Goal: Transaction & Acquisition: Book appointment/travel/reservation

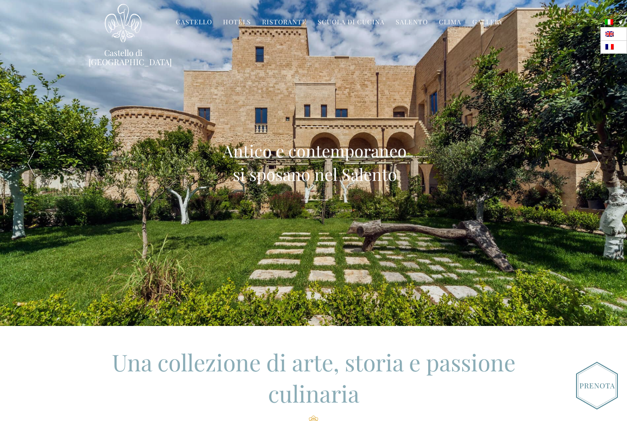
click at [621, 37] on link at bounding box center [613, 34] width 27 height 13
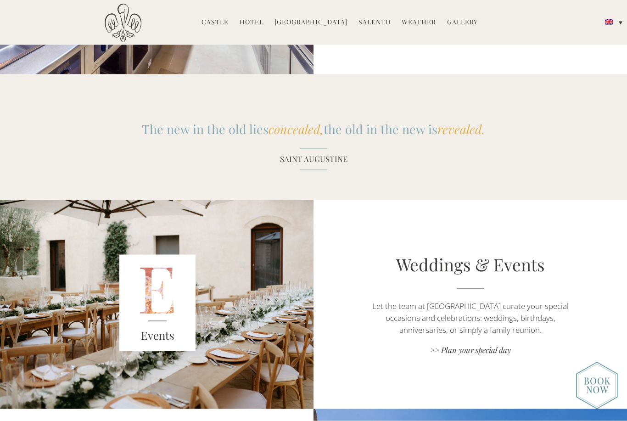
scroll to position [1053, 0]
click at [499, 344] on link ">> Plan your special day" at bounding box center [469, 350] width 219 height 12
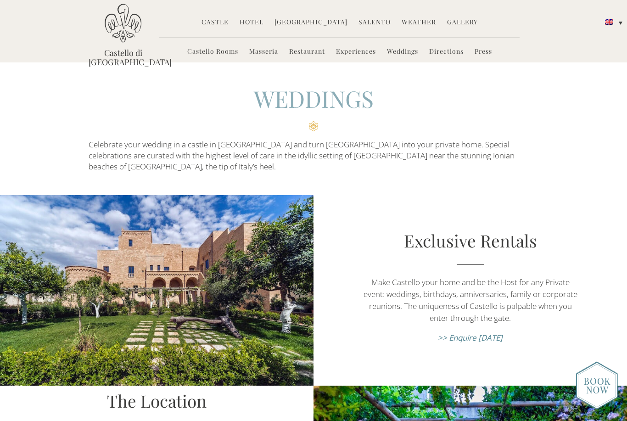
click at [263, 53] on link "Masseria" at bounding box center [263, 52] width 29 height 11
click at [266, 51] on link "Masseria" at bounding box center [263, 52] width 29 height 11
click at [207, 56] on link "Castello Rooms" at bounding box center [212, 52] width 51 height 11
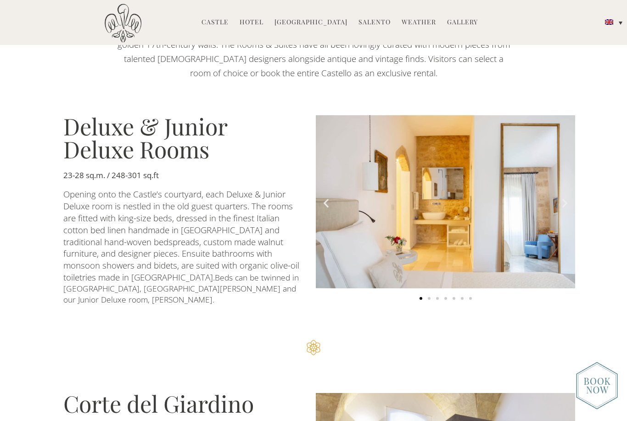
scroll to position [545, 0]
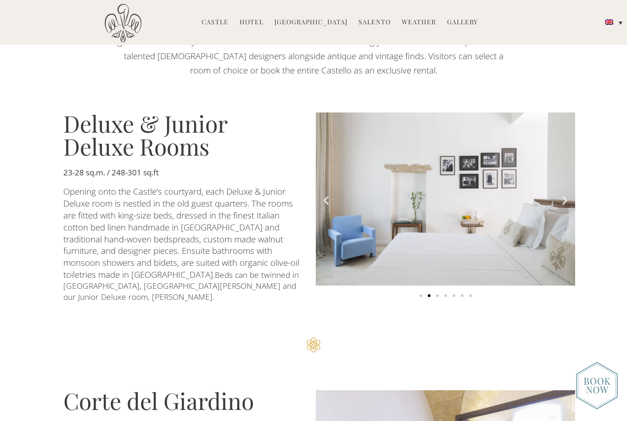
click at [562, 206] on icon "Next slide" at bounding box center [564, 200] width 11 height 11
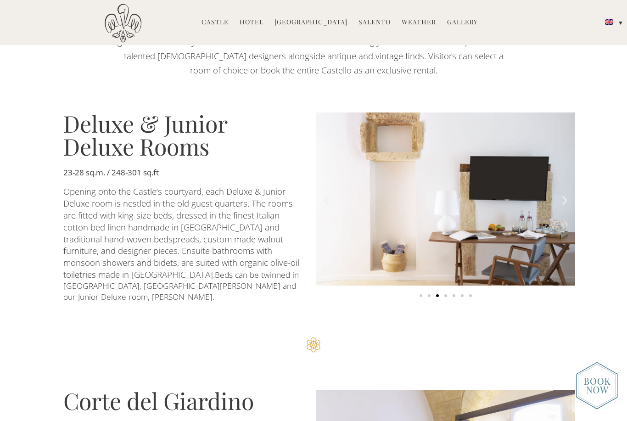
click at [566, 206] on icon "Next slide" at bounding box center [564, 200] width 11 height 11
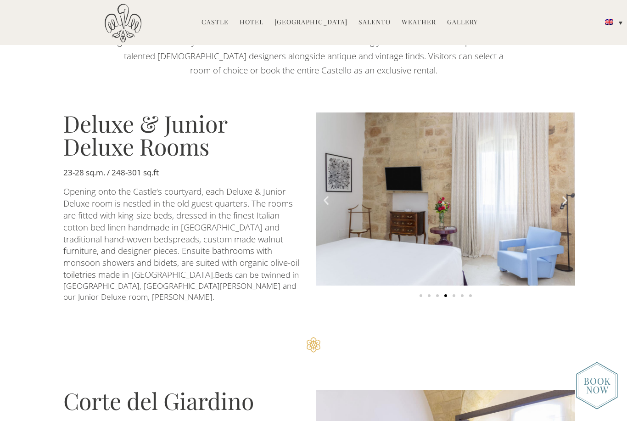
click at [560, 206] on icon "Next slide" at bounding box center [564, 200] width 11 height 11
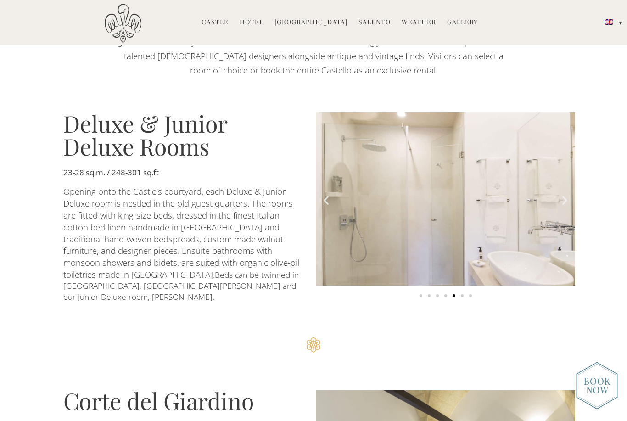
click at [560, 206] on icon "Next slide" at bounding box center [564, 200] width 11 height 11
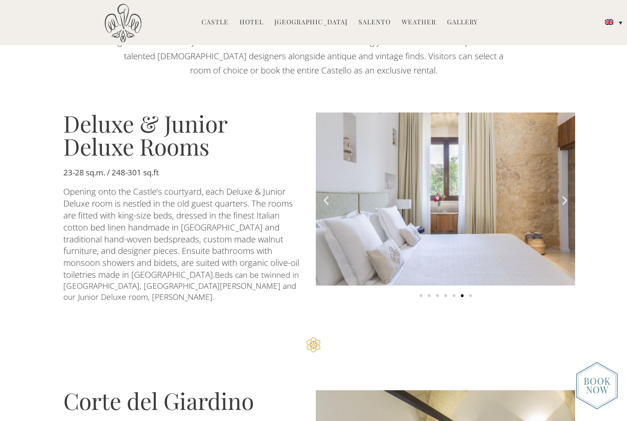
click at [561, 206] on icon "Next slide" at bounding box center [564, 200] width 11 height 11
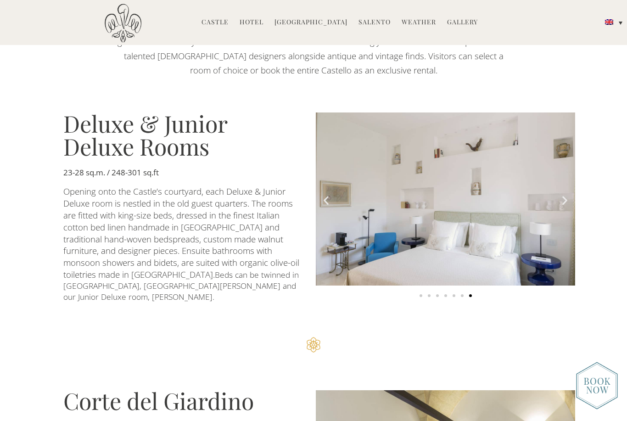
click at [563, 206] on icon "Next slide" at bounding box center [564, 200] width 11 height 11
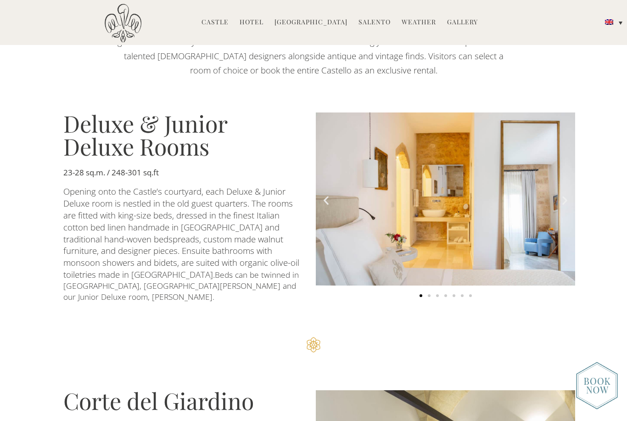
click at [564, 206] on icon "Next slide" at bounding box center [564, 200] width 11 height 11
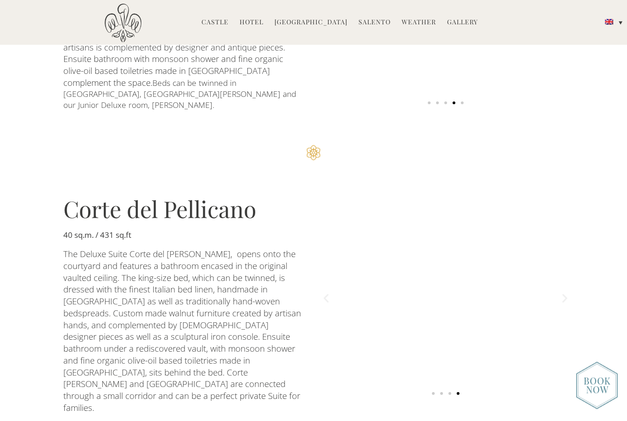
scroll to position [1015, 0]
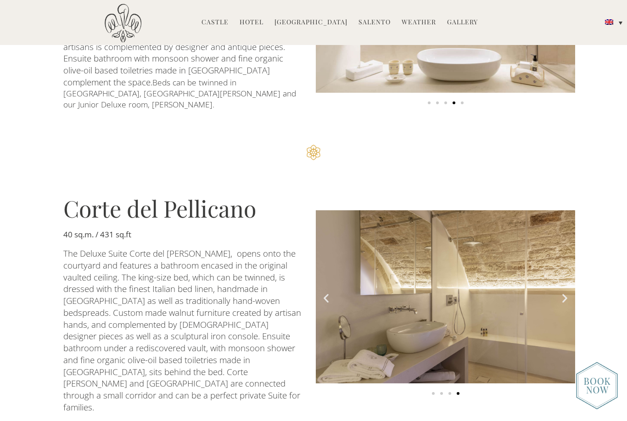
click at [565, 292] on icon "Next slide" at bounding box center [564, 297] width 11 height 11
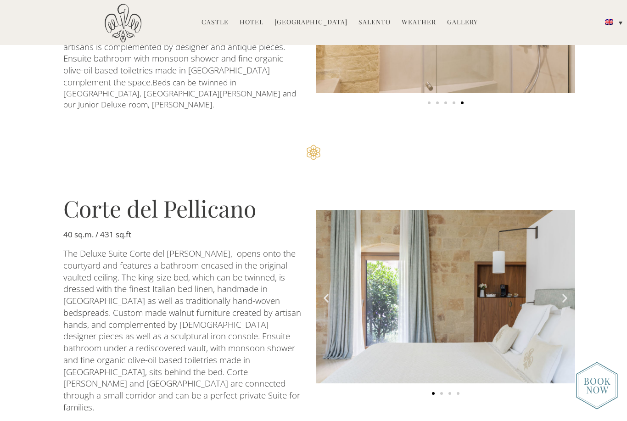
click at [565, 292] on icon "Next slide" at bounding box center [564, 297] width 11 height 11
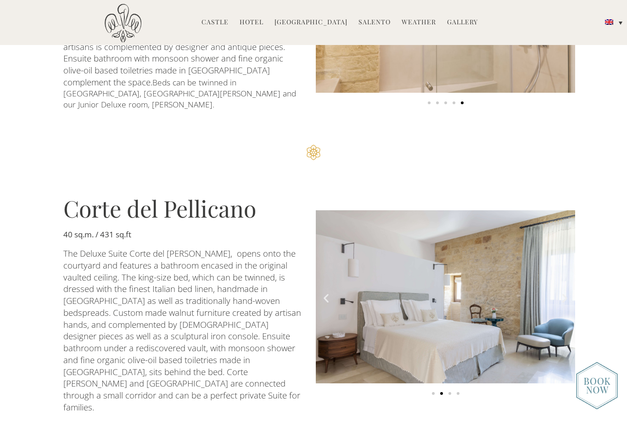
click at [566, 292] on icon "Next slide" at bounding box center [564, 297] width 11 height 11
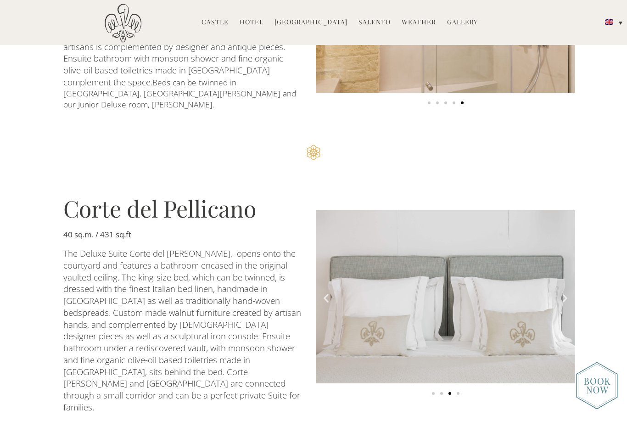
click at [567, 292] on icon "Next slide" at bounding box center [564, 297] width 11 height 11
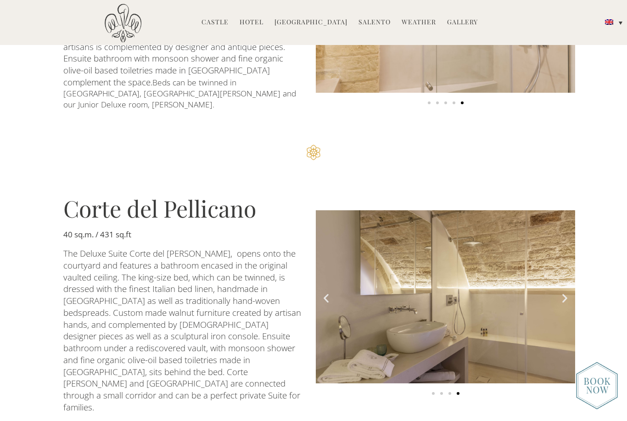
click at [567, 292] on icon "Next slide" at bounding box center [564, 297] width 11 height 11
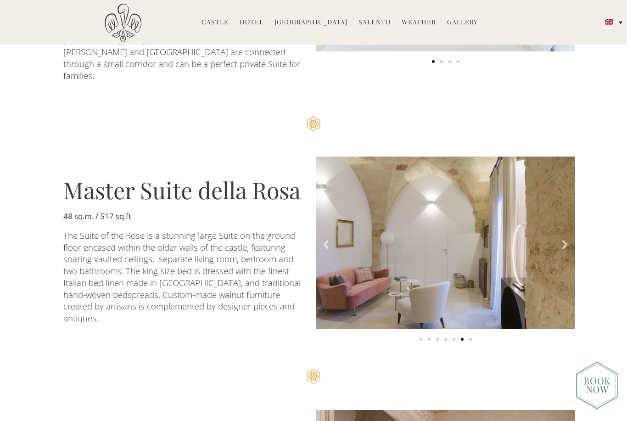
scroll to position [1347, 0]
click at [567, 238] on icon "Next slide" at bounding box center [564, 243] width 11 height 11
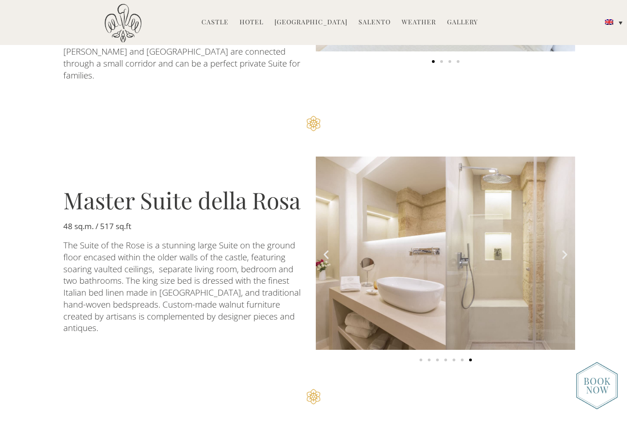
click at [565, 209] on img "7 of 7" at bounding box center [445, 252] width 259 height 193
click at [563, 248] on icon "Next slide" at bounding box center [564, 253] width 11 height 11
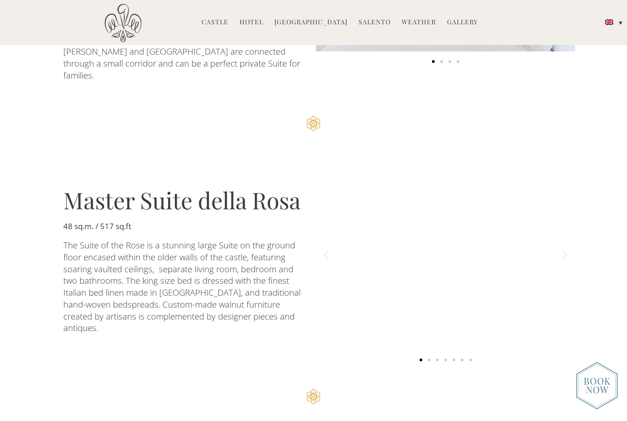
click at [565, 248] on icon "Next slide" at bounding box center [564, 253] width 11 height 11
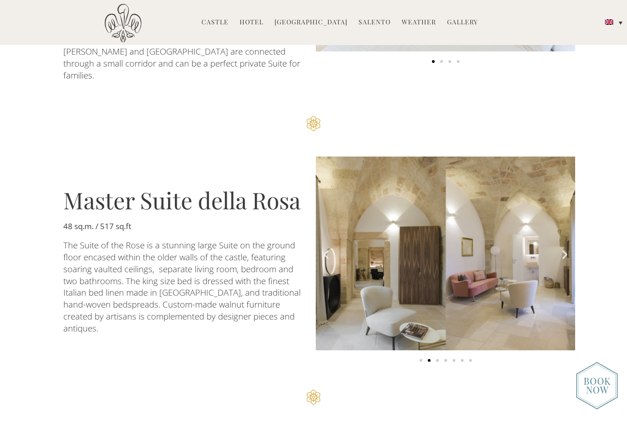
click at [567, 249] on icon "Next slide" at bounding box center [564, 254] width 11 height 11
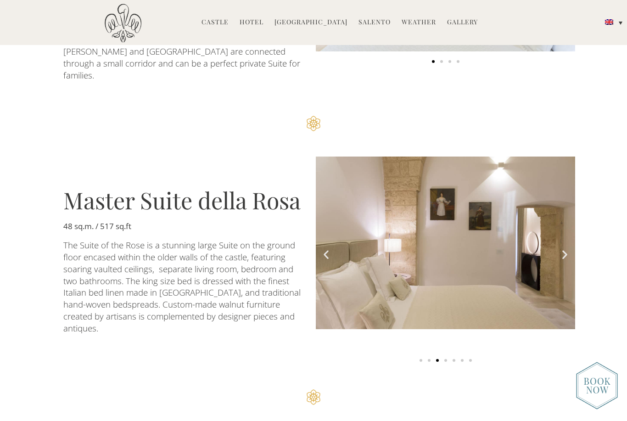
click at [567, 249] on icon "Next slide" at bounding box center [564, 254] width 11 height 11
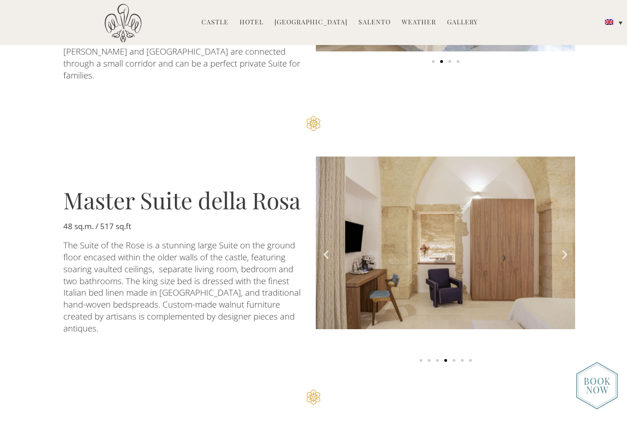
click at [569, 249] on icon "Next slide" at bounding box center [564, 254] width 11 height 11
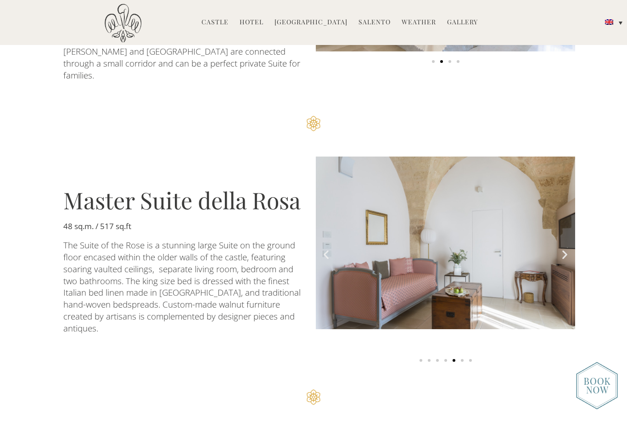
click at [563, 249] on icon "Next slide" at bounding box center [564, 254] width 11 height 11
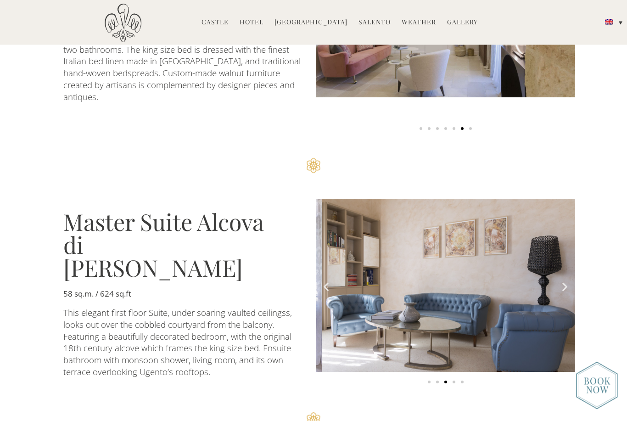
scroll to position [1578, 0]
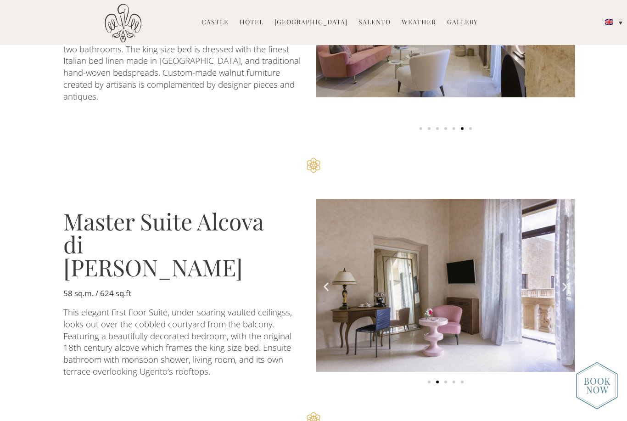
click at [553, 376] on div "Carousel | Horizontal scrolling: Arrow Left & Right" at bounding box center [445, 380] width 259 height 9
click at [564, 281] on icon "Next slide" at bounding box center [564, 286] width 11 height 11
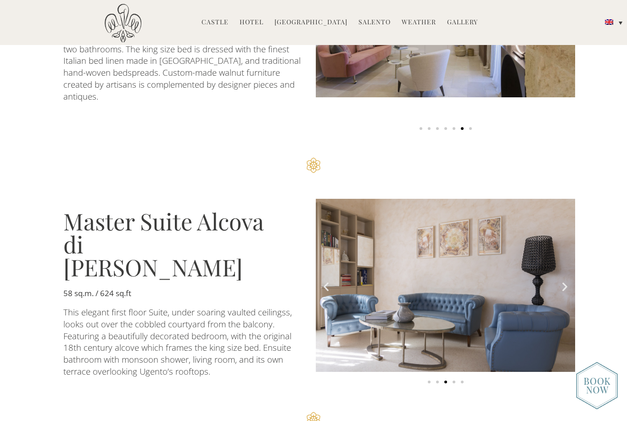
click at [559, 281] on icon "Next slide" at bounding box center [564, 286] width 11 height 11
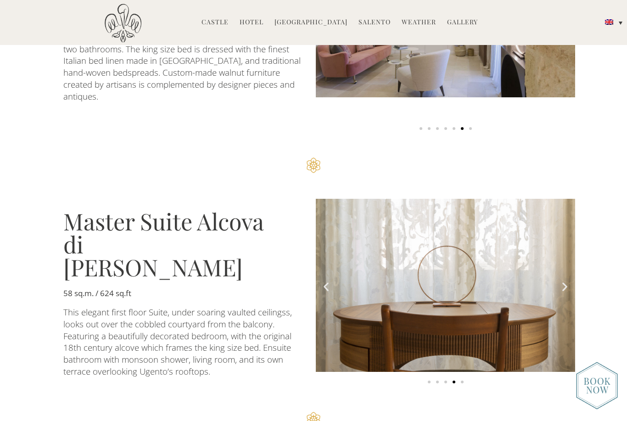
click at [565, 281] on icon "Next slide" at bounding box center [564, 286] width 11 height 11
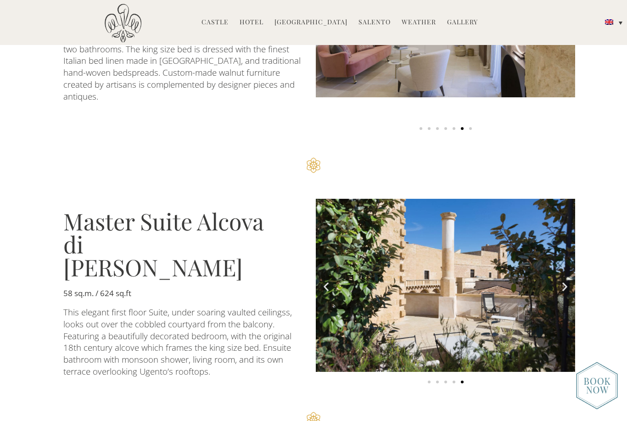
click at [564, 281] on icon "Next slide" at bounding box center [564, 286] width 11 height 11
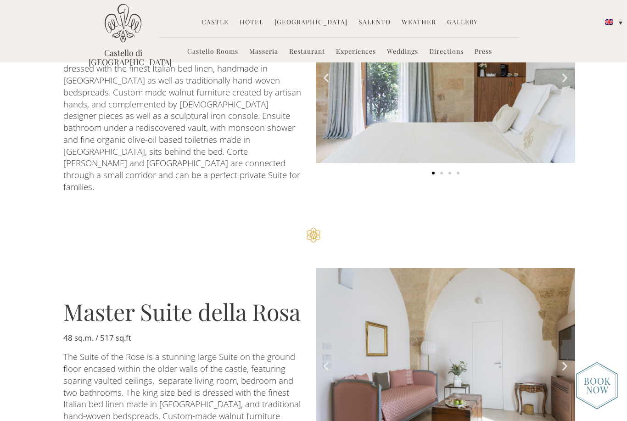
scroll to position [1235, 0]
click at [564, 361] on icon "Next slide" at bounding box center [564, 366] width 11 height 11
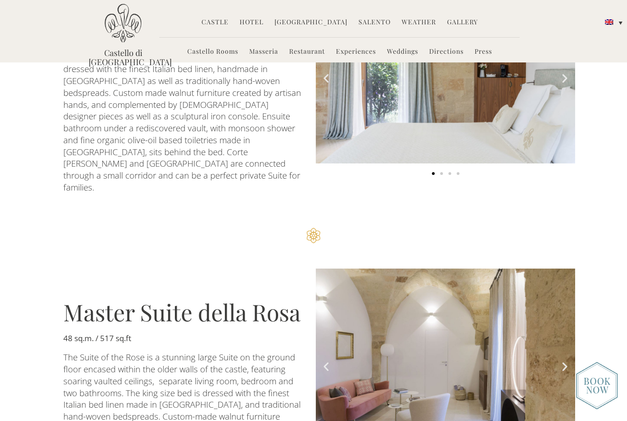
click at [562, 361] on icon "Next slide" at bounding box center [564, 366] width 11 height 11
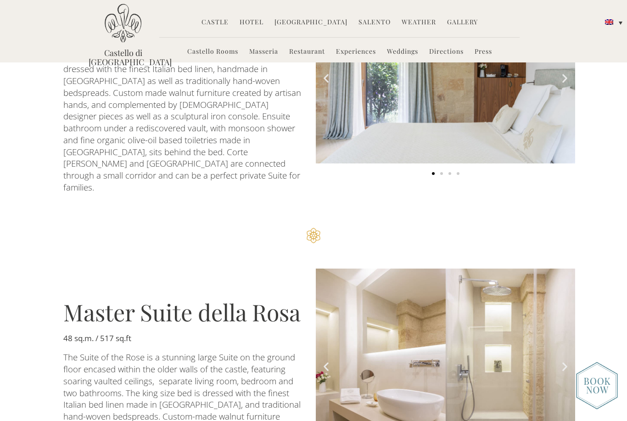
click at [563, 361] on icon "Next slide" at bounding box center [564, 366] width 11 height 11
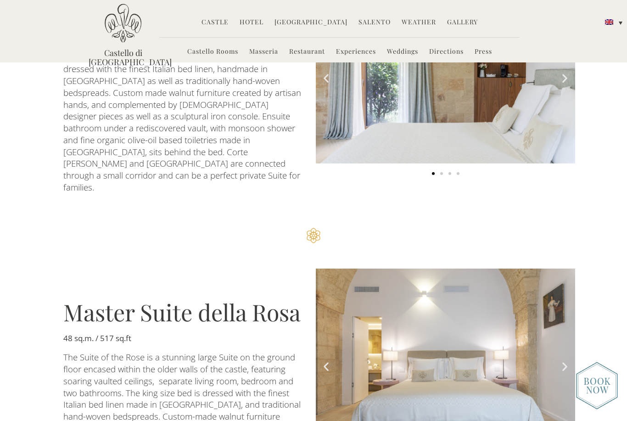
click at [564, 361] on icon "Next slide" at bounding box center [564, 366] width 11 height 11
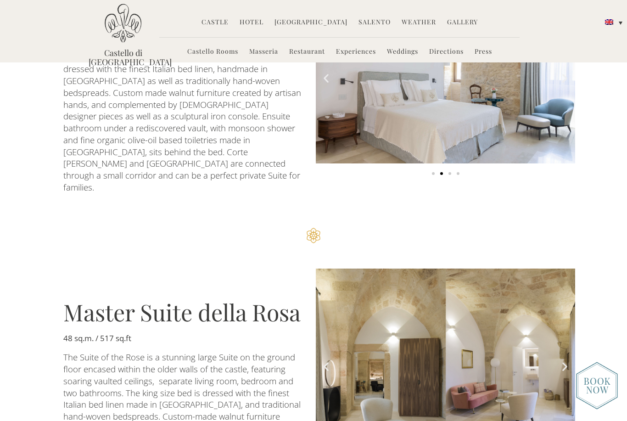
click at [564, 361] on icon "Next slide" at bounding box center [564, 366] width 11 height 11
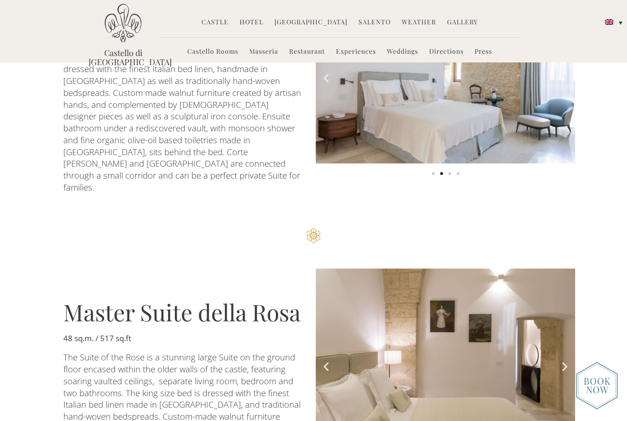
click at [564, 361] on icon "Next slide" at bounding box center [564, 366] width 11 height 11
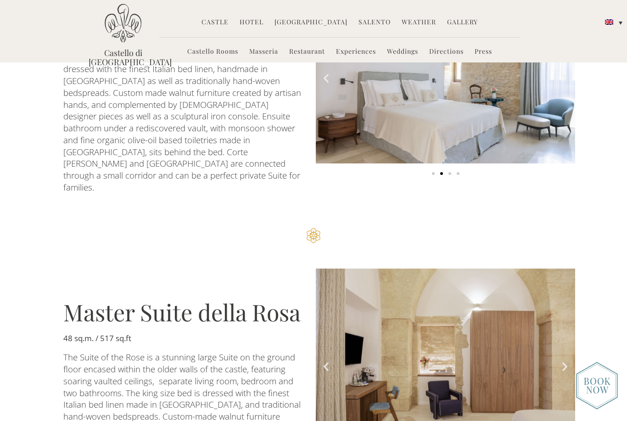
click at [564, 361] on icon "Next slide" at bounding box center [564, 366] width 11 height 11
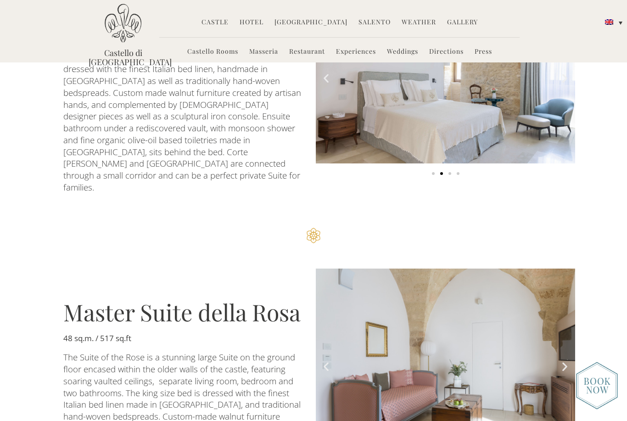
click at [565, 322] on img "5 of 7" at bounding box center [445, 354] width 259 height 173
click at [562, 361] on icon "Next slide" at bounding box center [564, 366] width 11 height 11
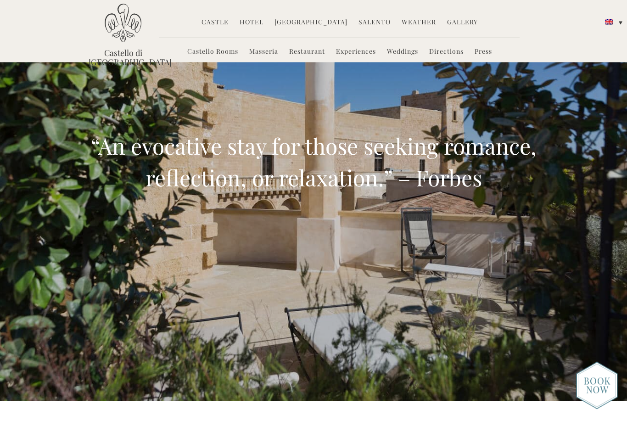
scroll to position [0, 0]
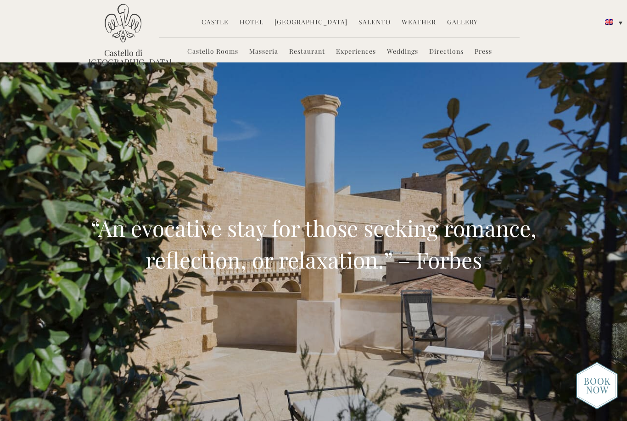
click at [404, 52] on link "Weddings" at bounding box center [402, 52] width 31 height 11
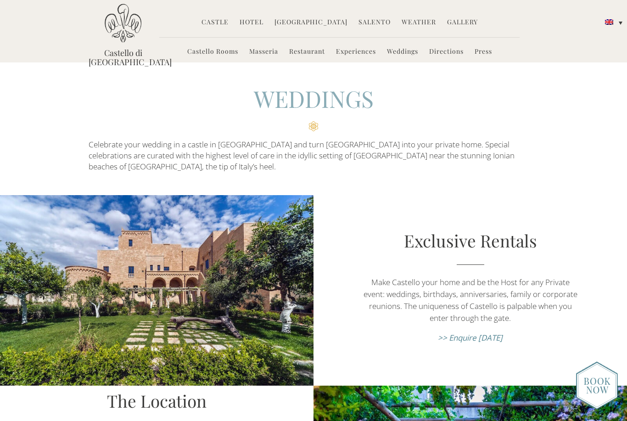
click at [410, 52] on link "Weddings" at bounding box center [402, 52] width 31 height 11
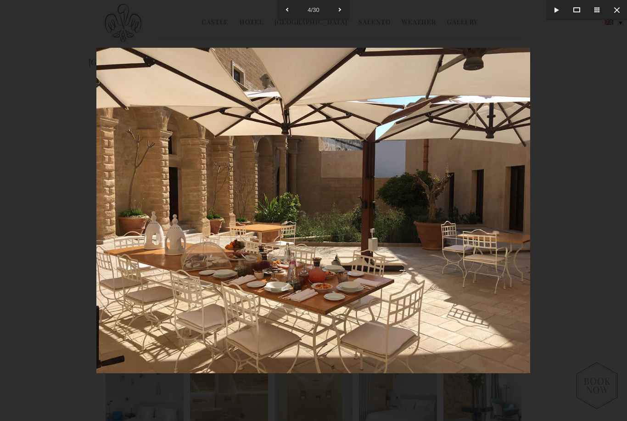
click at [611, 15] on button at bounding box center [617, 10] width 20 height 20
